Goal: Task Accomplishment & Management: Manage account settings

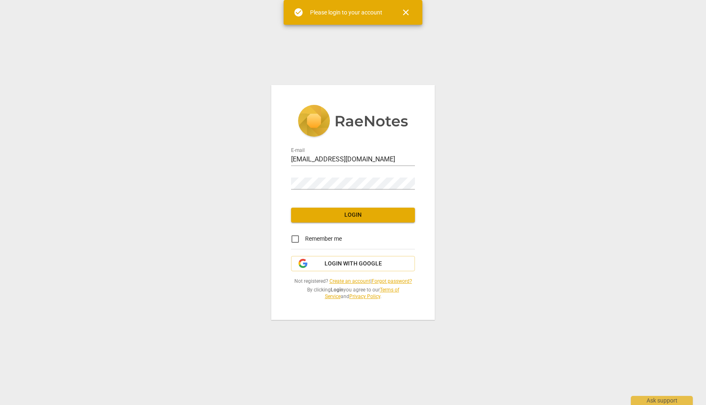
click at [353, 215] on span "Login" at bounding box center [353, 215] width 111 height 8
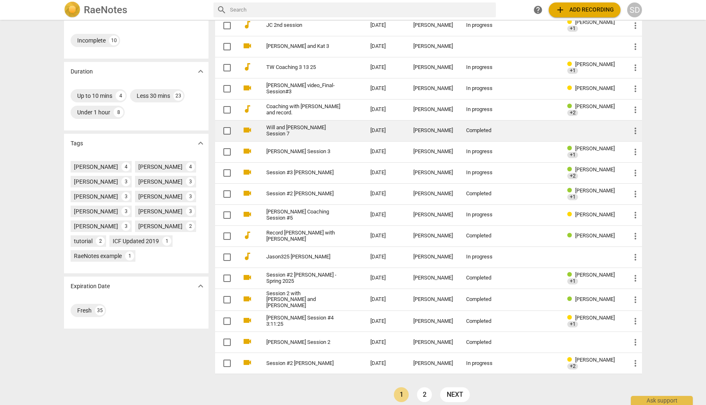
scroll to position [137, 0]
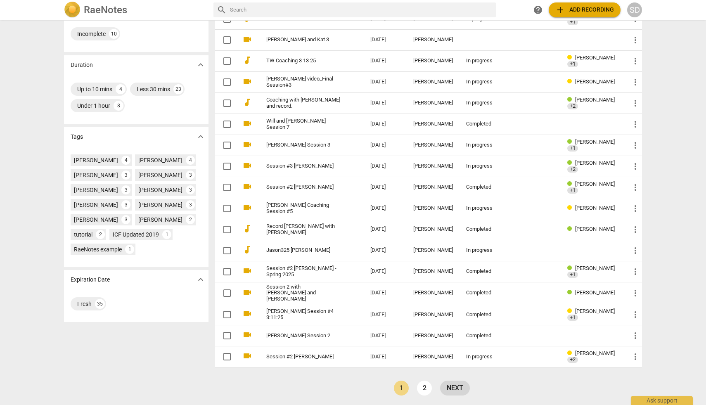
click at [448, 387] on link "next" at bounding box center [455, 388] width 30 height 15
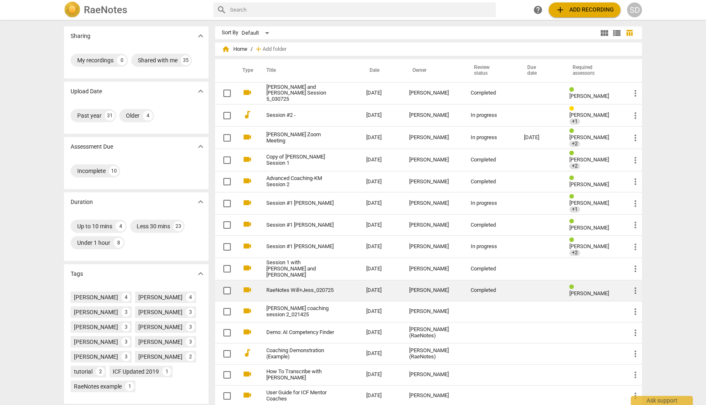
scroll to position [72, 0]
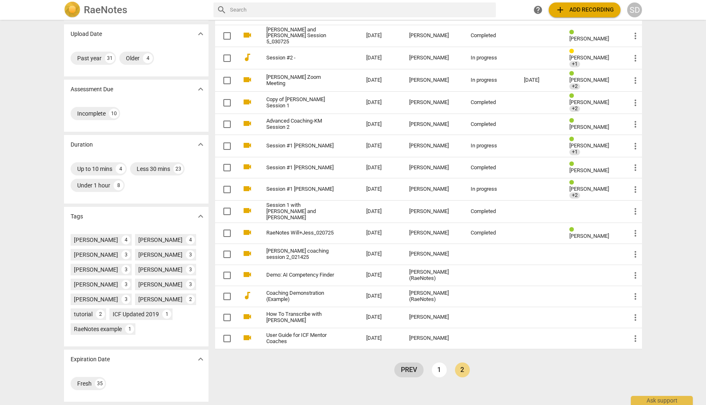
click at [406, 363] on link "prev" at bounding box center [409, 370] width 29 height 15
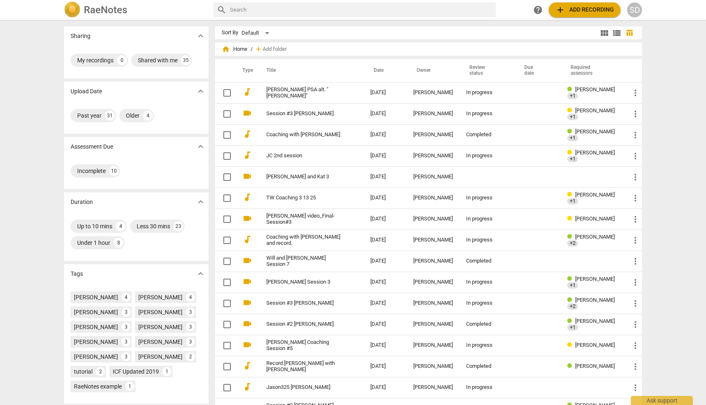
click at [635, 15] on div "SD" at bounding box center [635, 9] width 15 height 15
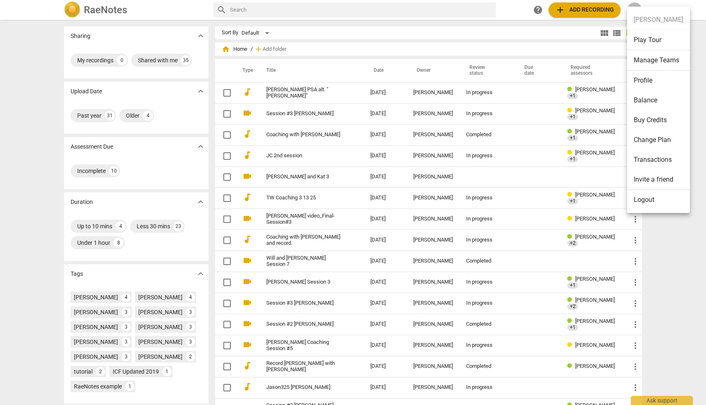
click at [645, 62] on li "Manage Teams" at bounding box center [659, 60] width 63 height 20
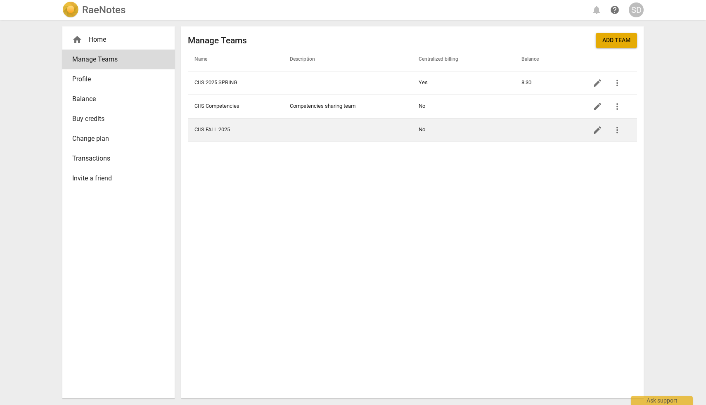
click at [221, 131] on td "CIIS FALL 2025" at bounding box center [235, 130] width 95 height 24
